Goal: Information Seeking & Learning: Learn about a topic

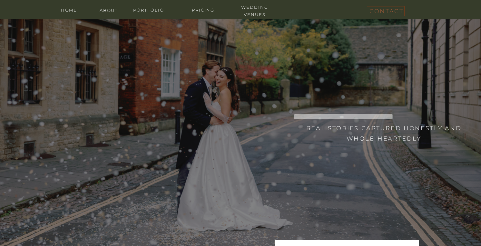
click at [148, 13] on div at bounding box center [240, 97] width 481 height 331
click at [146, 10] on nav "portfolio" at bounding box center [148, 9] width 39 height 6
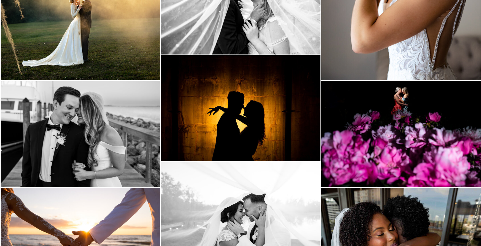
scroll to position [568, 0]
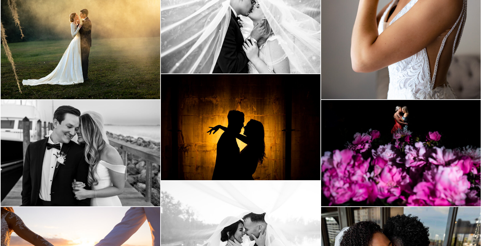
click at [390, 141] on img at bounding box center [401, 153] width 160 height 106
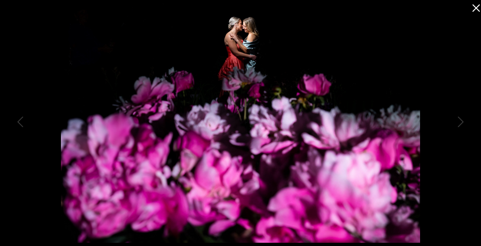
click at [477, 8] on icon at bounding box center [474, 6] width 13 height 13
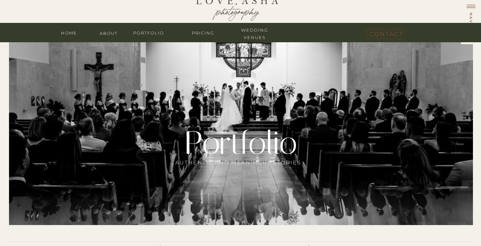
scroll to position [0, 0]
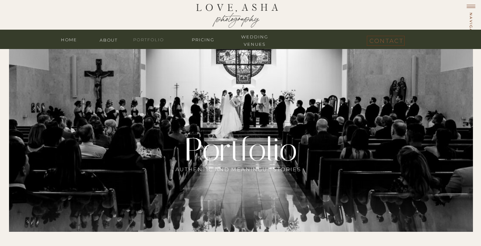
click at [149, 41] on nav "portfolio" at bounding box center [148, 39] width 39 height 6
click at [204, 40] on nav "Pricing" at bounding box center [203, 39] width 39 height 6
